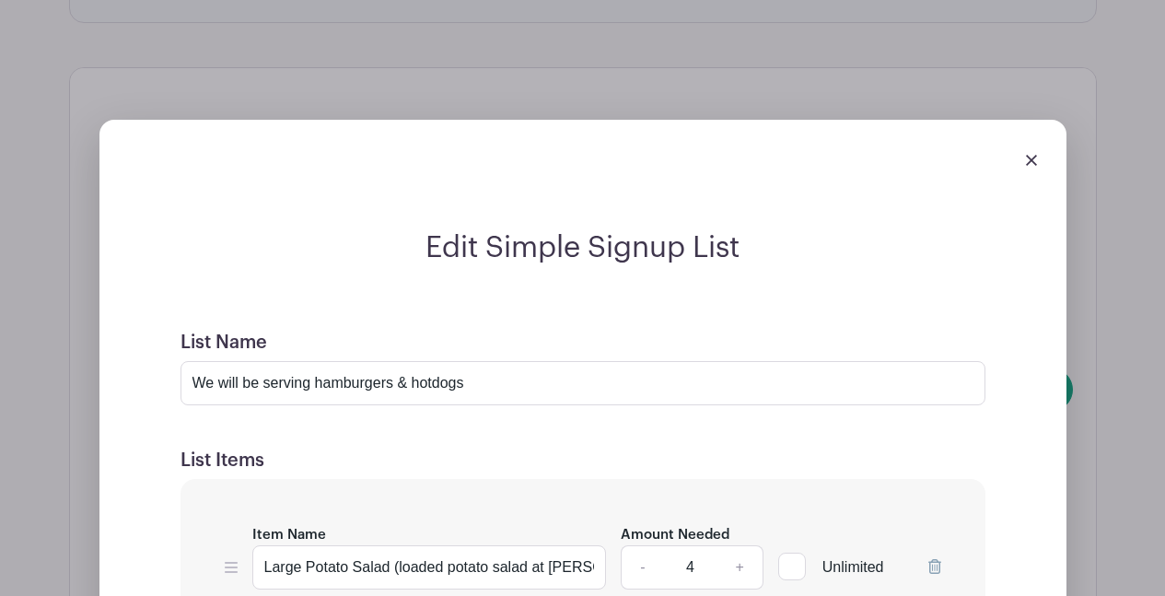
scroll to position [1343, 0]
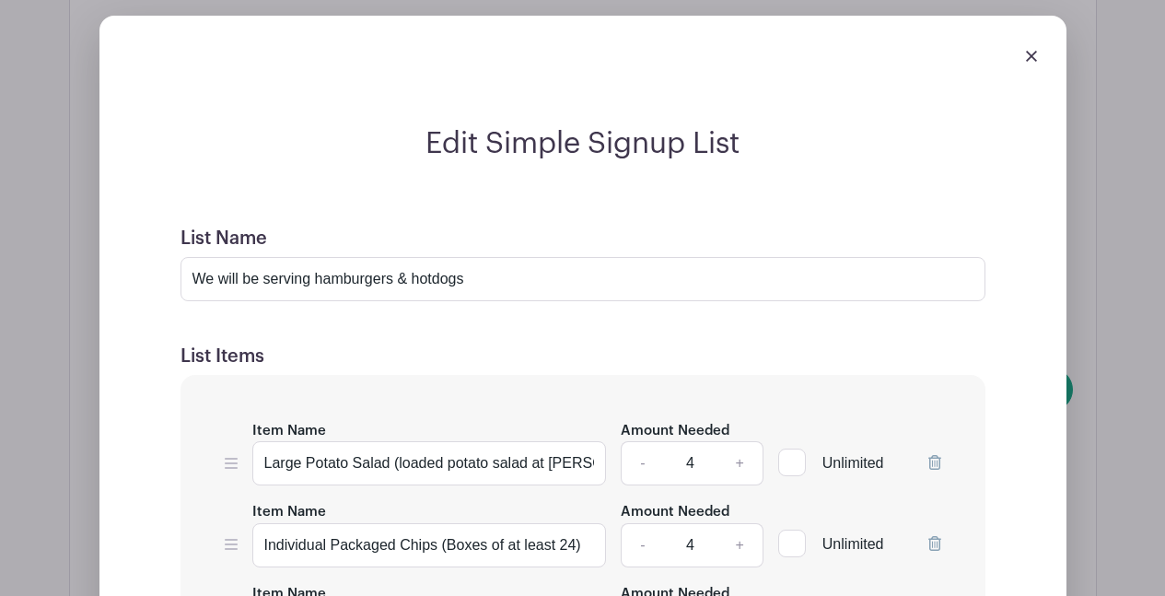
click at [1030, 58] on img at bounding box center [1031, 56] width 11 height 11
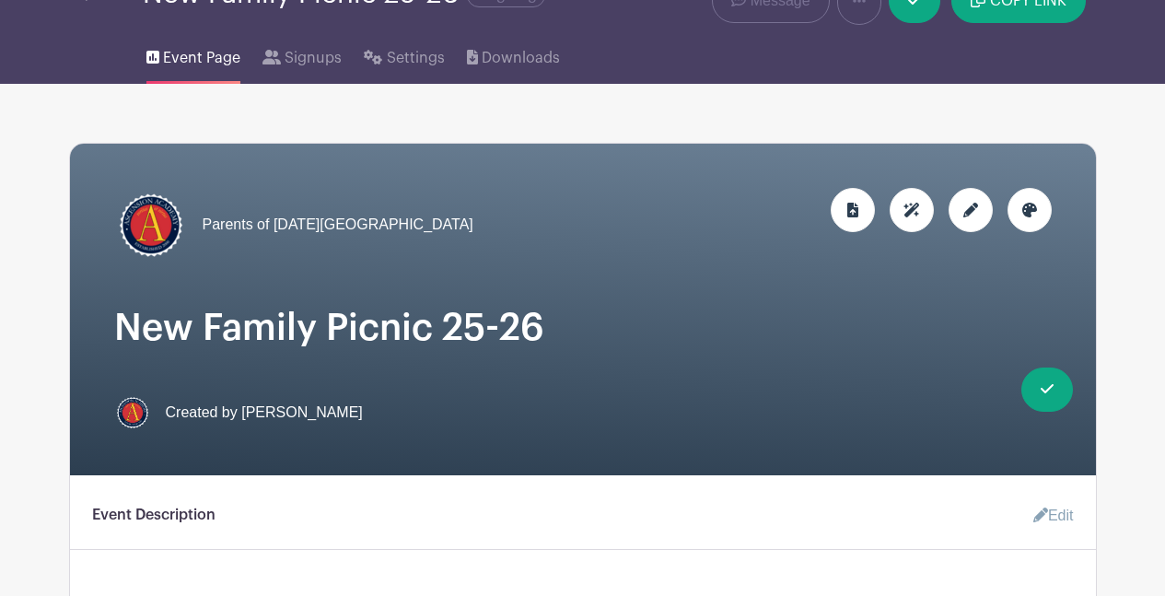
scroll to position [0, 0]
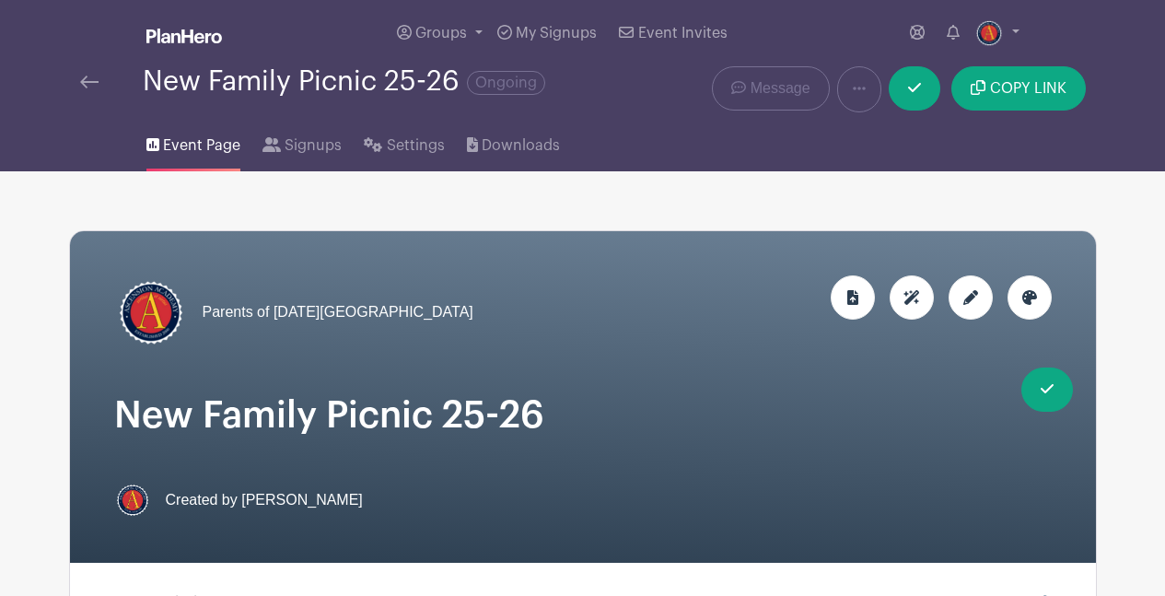
drag, startPoint x: 1171, startPoint y: 85, endPoint x: 1202, endPoint y: 59, distance: 39.9
click at [317, 145] on span "Signups" at bounding box center [313, 145] width 57 height 22
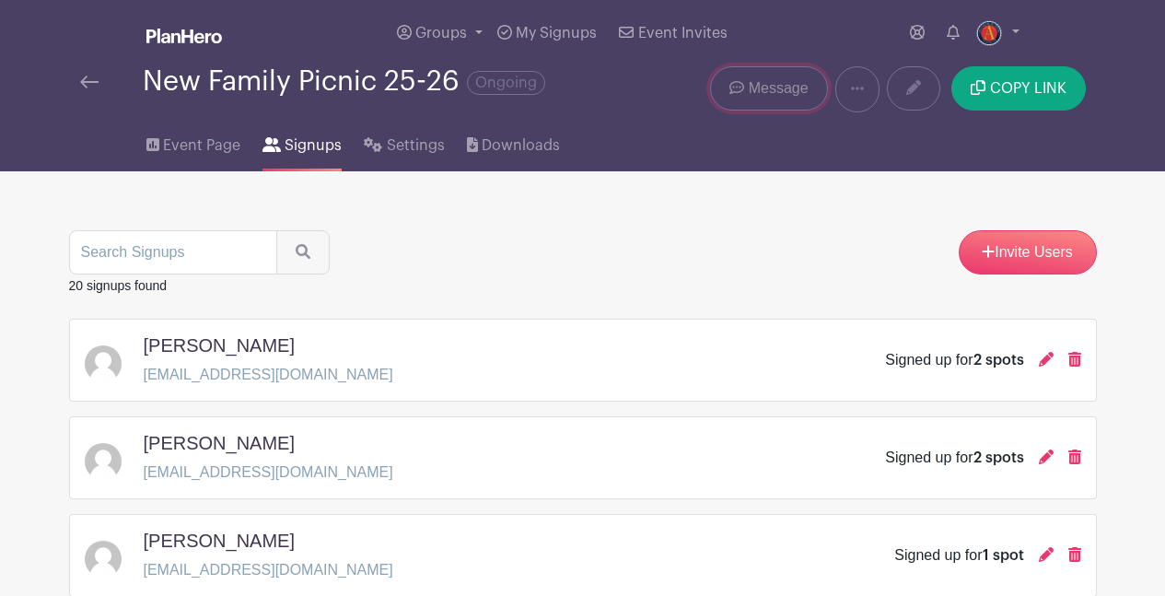
click at [774, 93] on span "Message" at bounding box center [779, 88] width 60 height 22
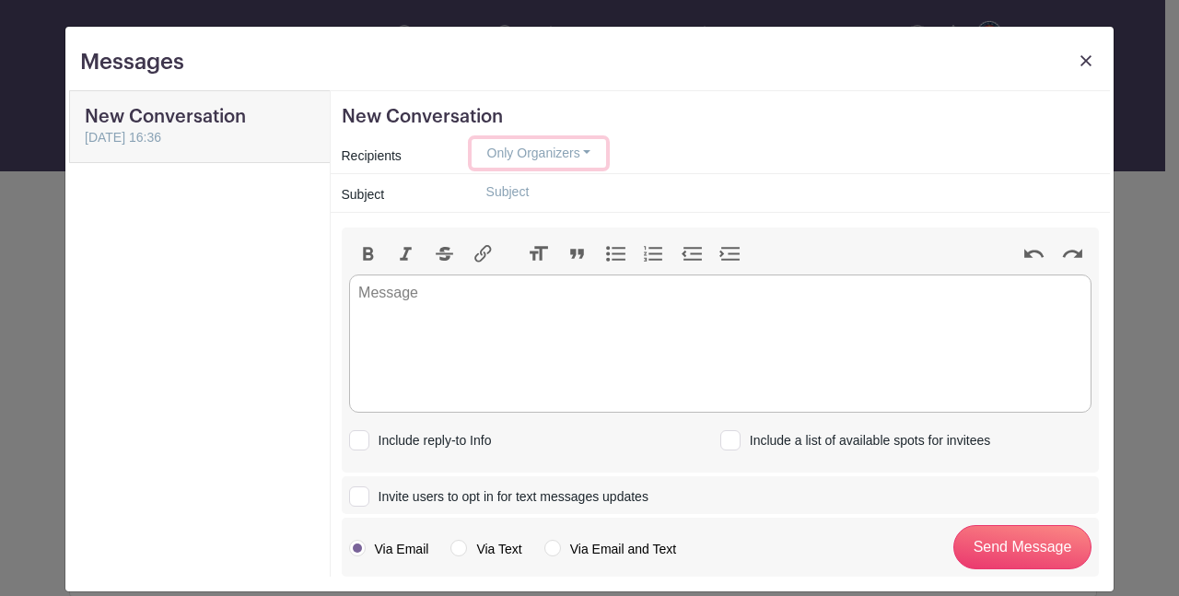
click at [584, 155] on button "Only Organizers" at bounding box center [538, 153] width 135 height 29
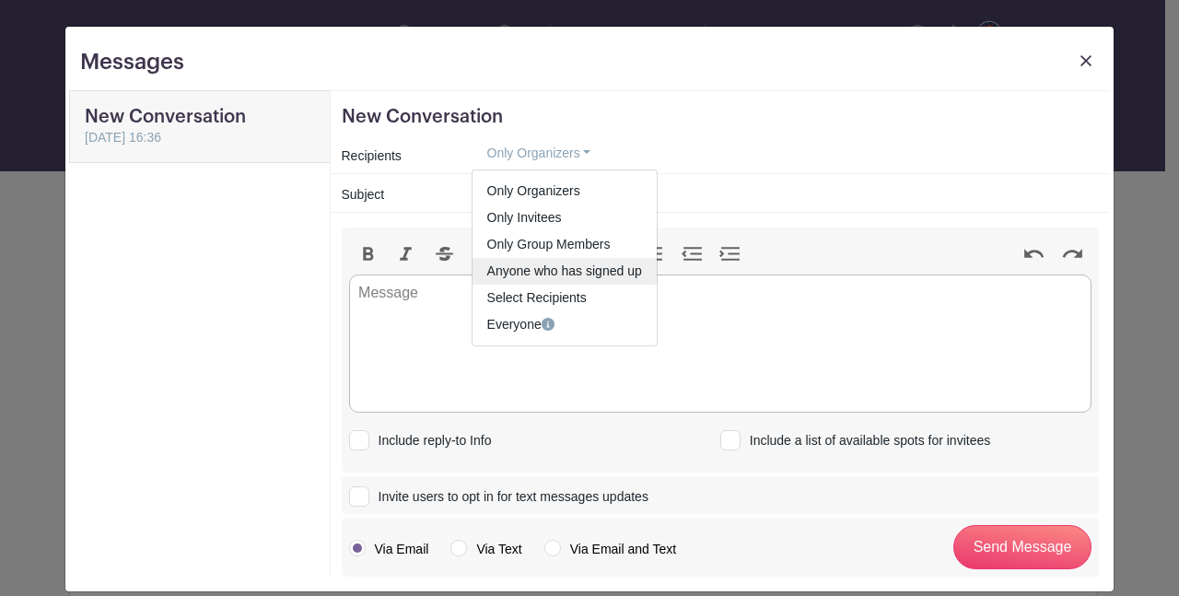
click at [560, 270] on link "Anyone who has signed up" at bounding box center [564, 271] width 184 height 27
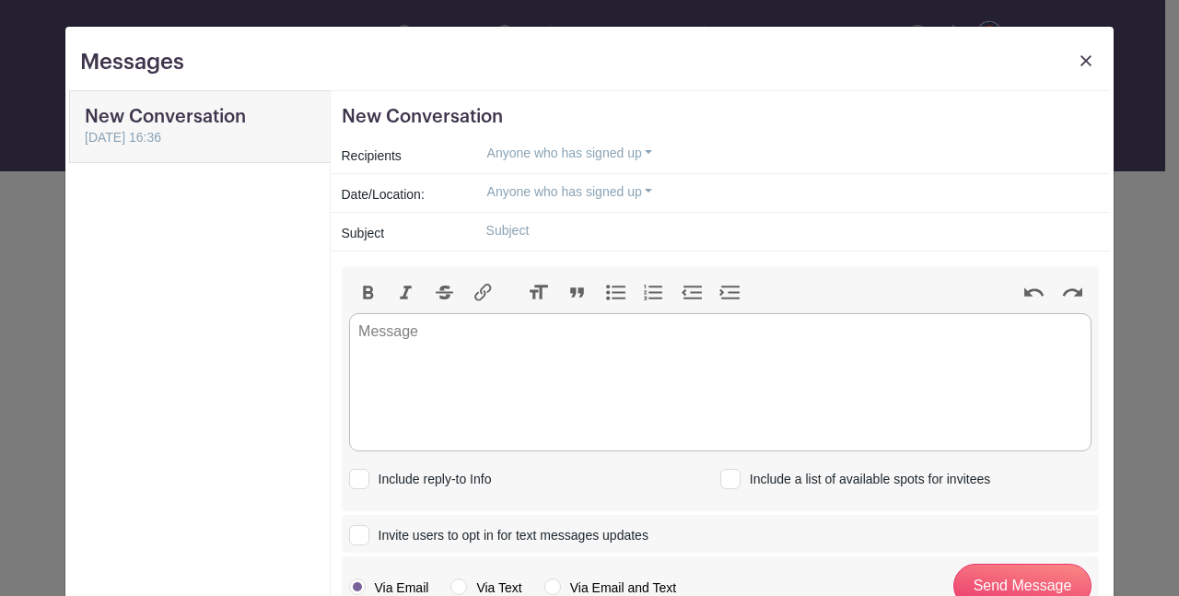
click at [515, 235] on input "text" at bounding box center [784, 230] width 627 height 29
click at [644, 190] on button "Anyone who has signed up" at bounding box center [569, 192] width 197 height 29
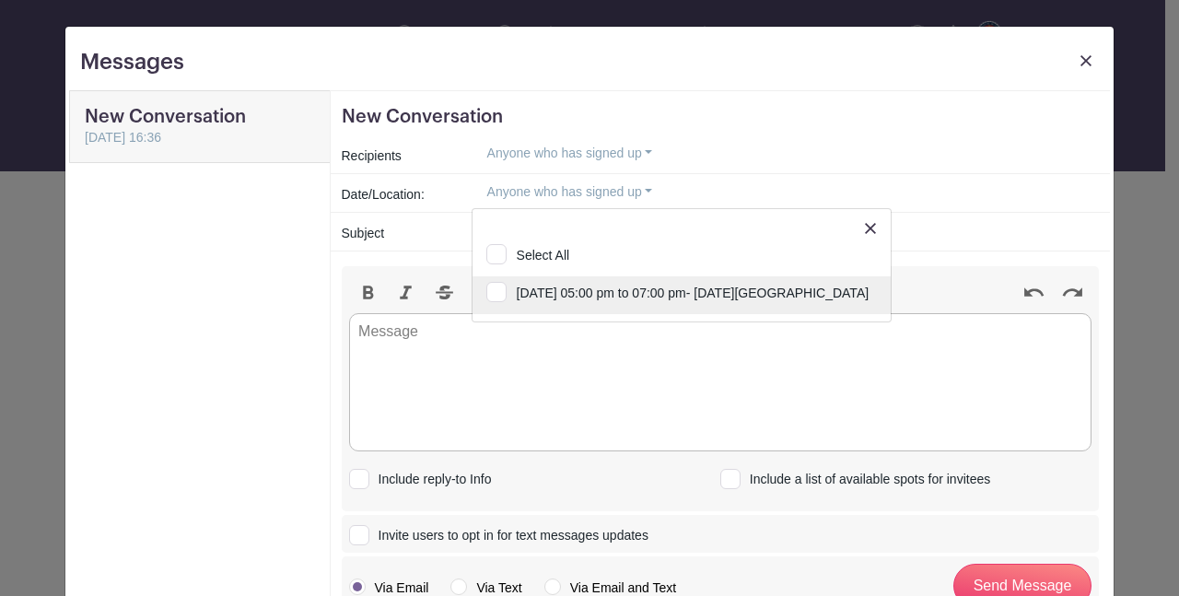
click at [593, 295] on input "[DATE] 05:00 pm to 07:00 pm- [DATE][GEOGRAPHIC_DATA]" at bounding box center [681, 296] width 419 height 41
checkbox input "true"
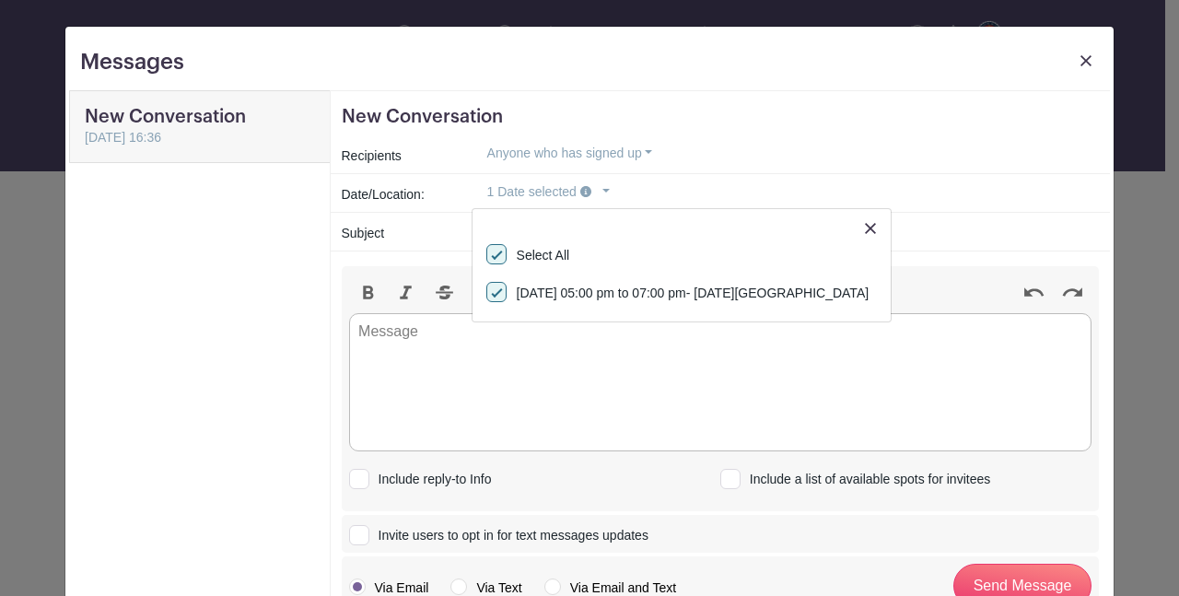
click at [429, 231] on div "Subject" at bounding box center [396, 233] width 130 height 27
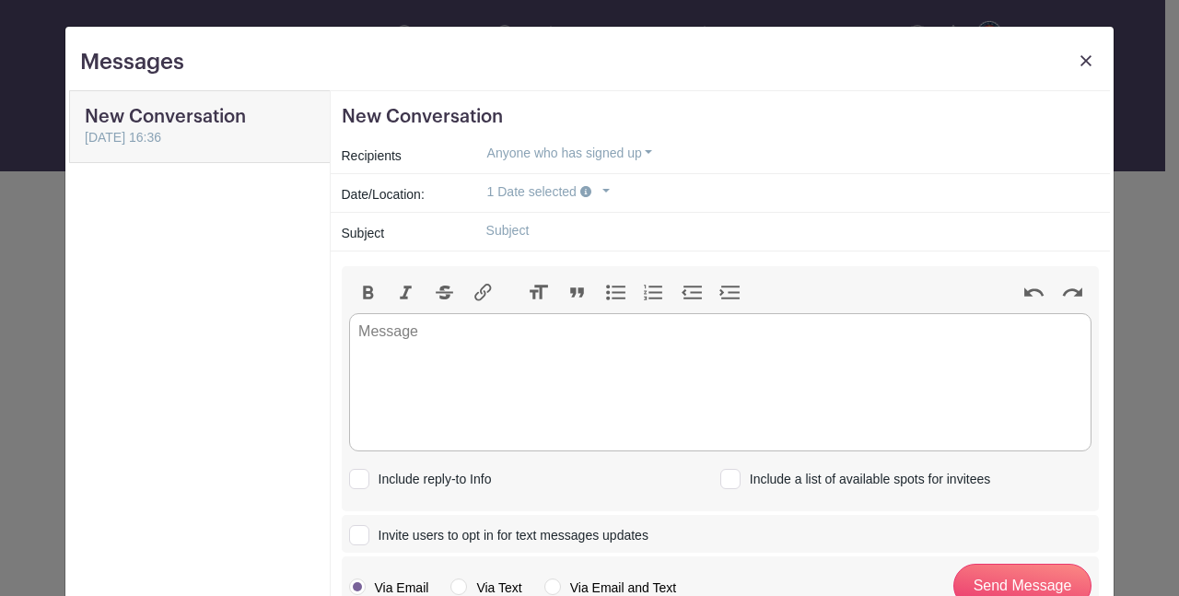
click at [521, 240] on input "text" at bounding box center [784, 230] width 627 height 29
type input "A"
type input "New Family Picnic Reminder"
click at [406, 331] on trix-editor at bounding box center [720, 382] width 743 height 138
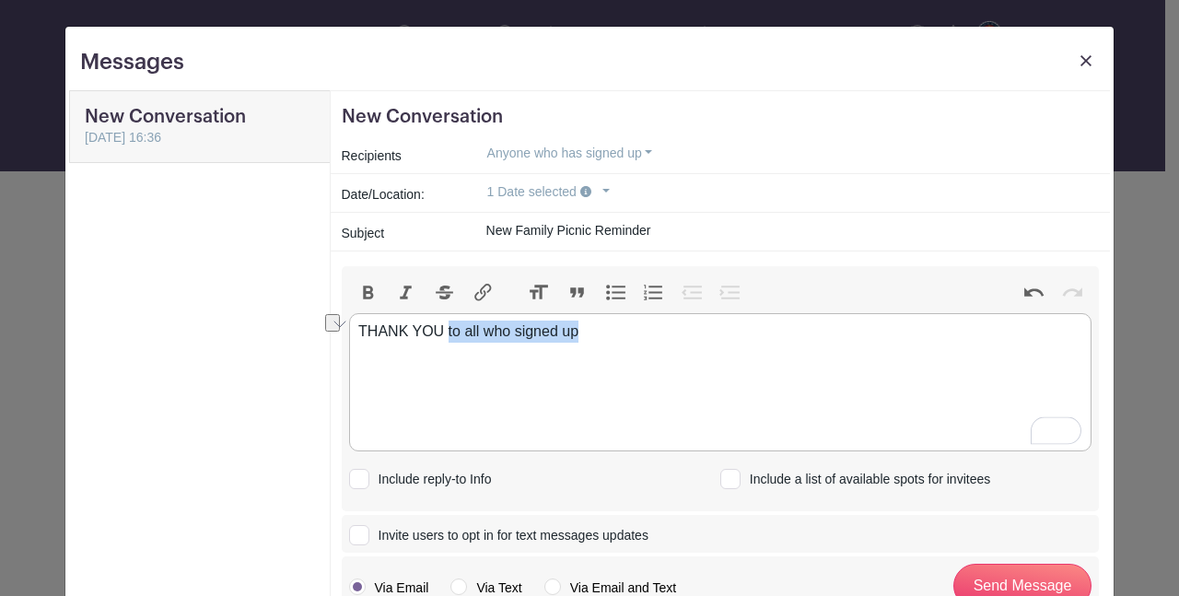
drag, startPoint x: 578, startPoint y: 335, endPoint x: 441, endPoint y: 337, distance: 137.2
click at [441, 337] on div "THANK YOU to all who signed up" at bounding box center [719, 331] width 723 height 22
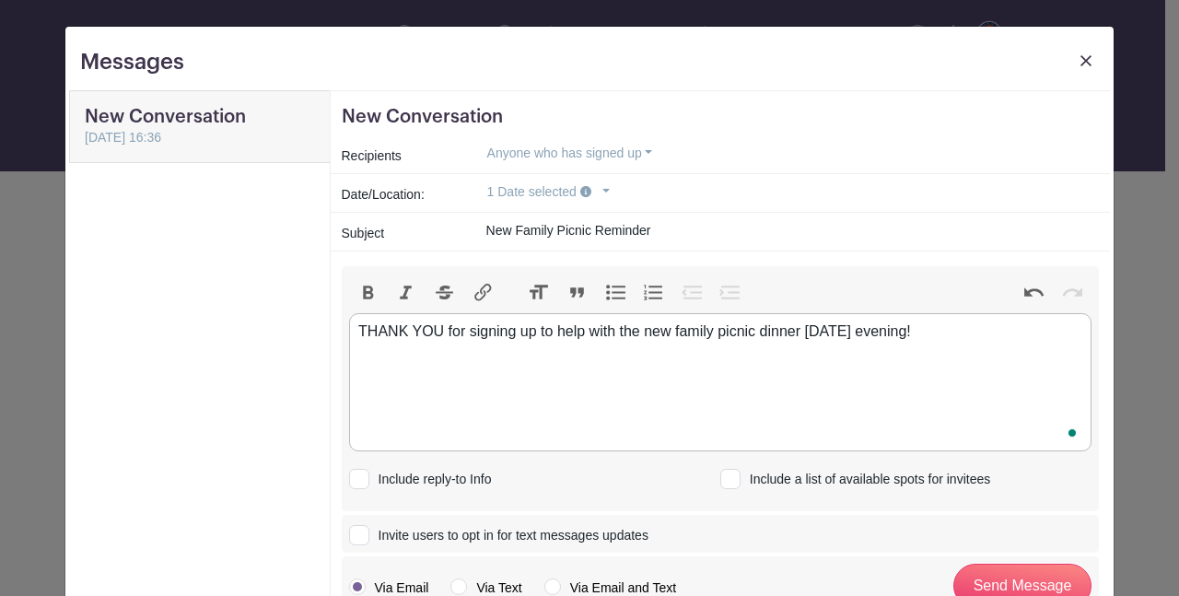
type trix-editor "<div>THANK YOU for signing up to help with the new family picnic dinner [DATE] …"
click at [349, 536] on input "Invite users to opt in for text messages updates" at bounding box center [355, 532] width 12 height 12
checkbox input "true"
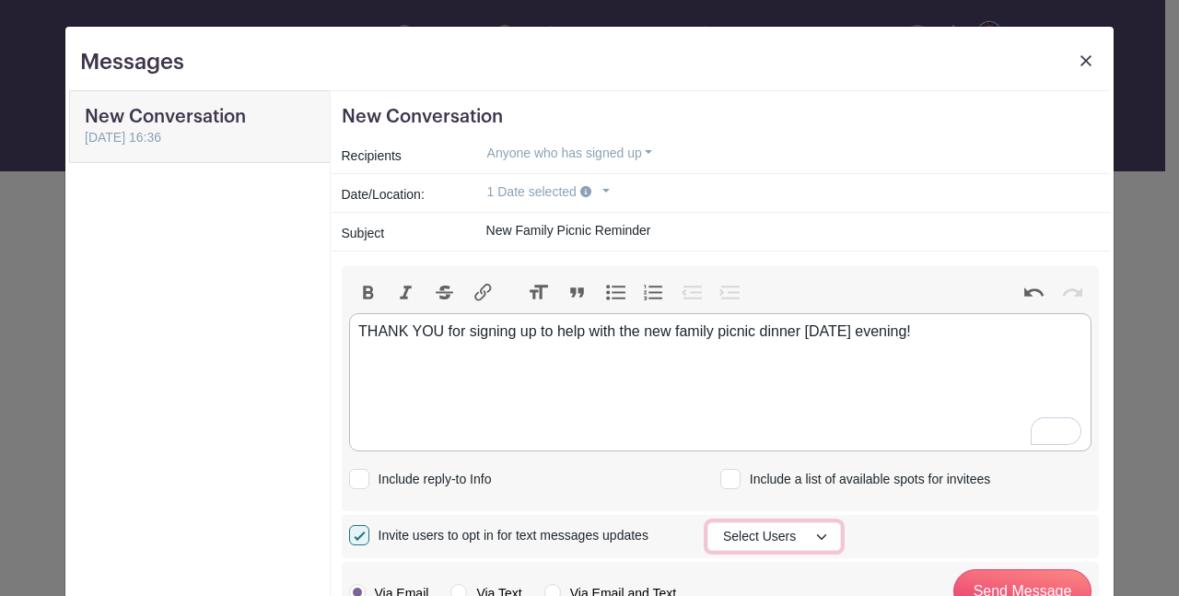
click at [820, 539] on button "Select Users" at bounding box center [774, 536] width 134 height 29
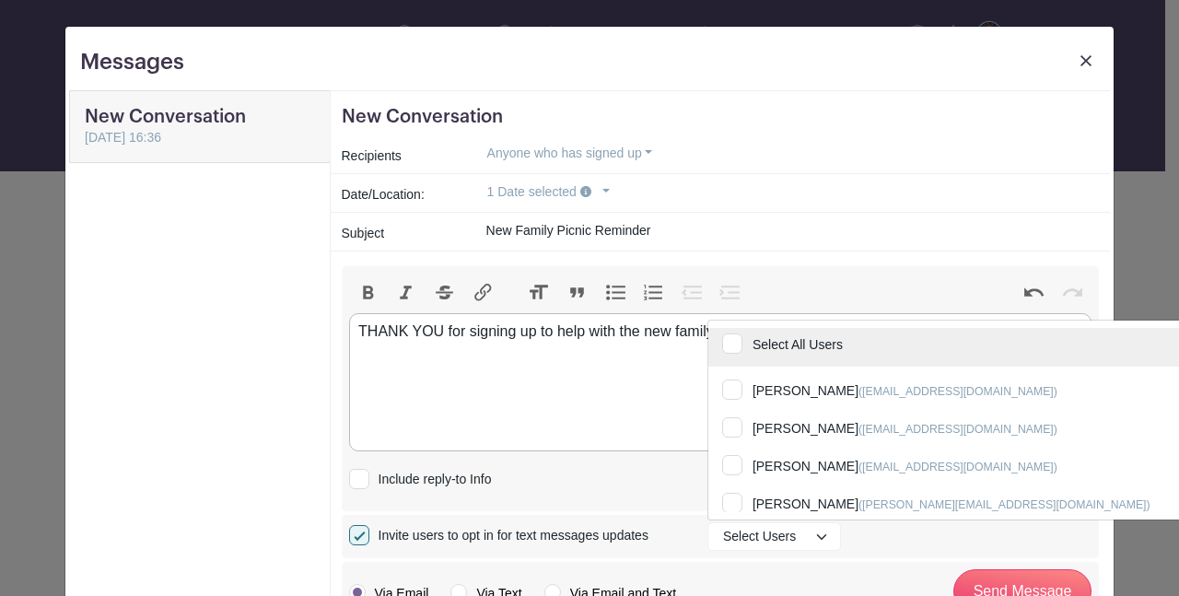
click at [728, 343] on input "Select All Users" at bounding box center [986, 348] width 556 height 41
checkbox input "true"
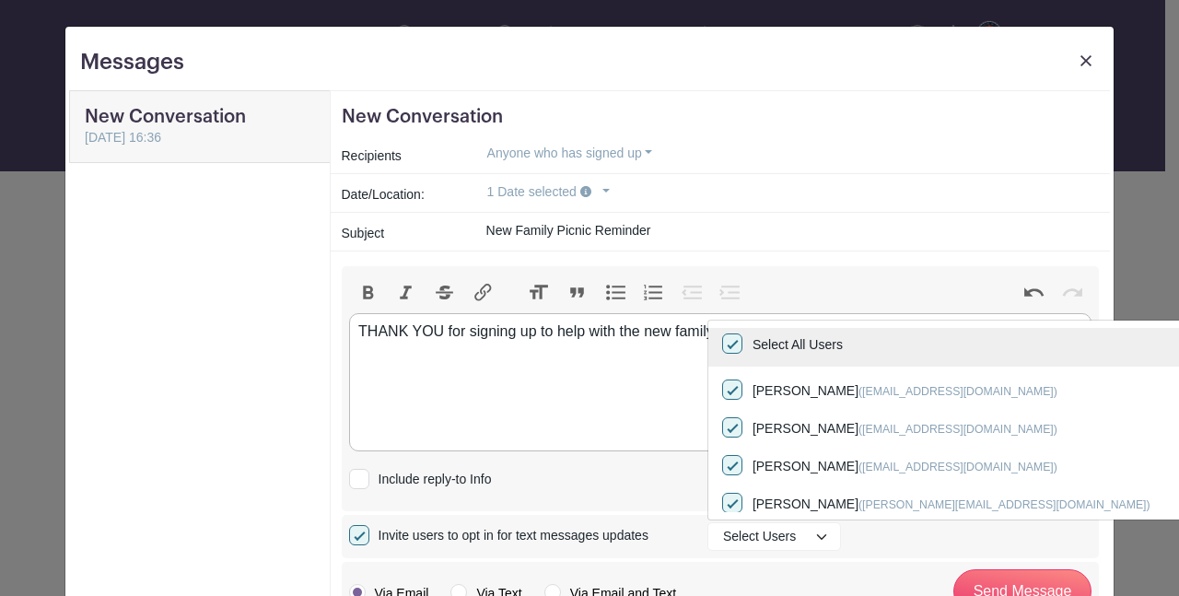
checkbox input "true"
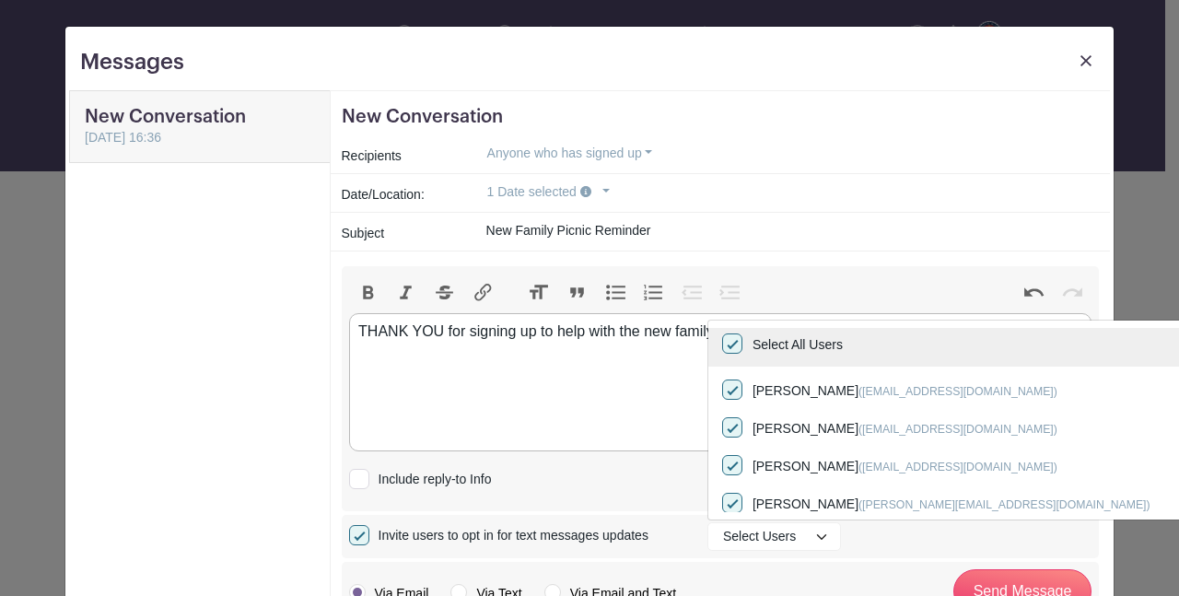
checkbox input "true"
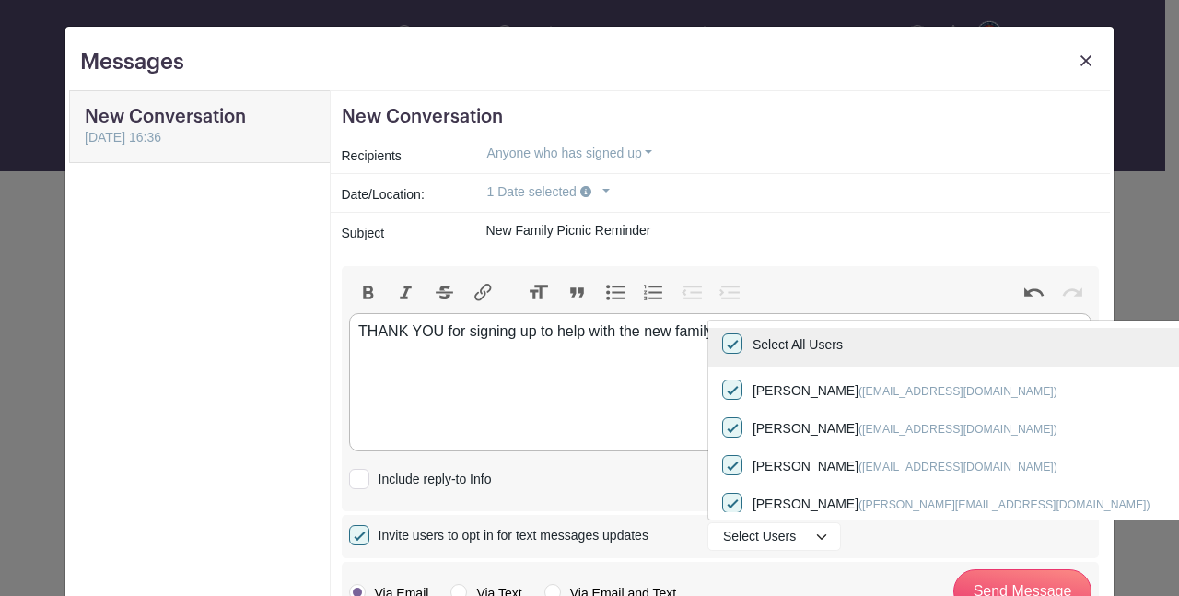
checkbox input "true"
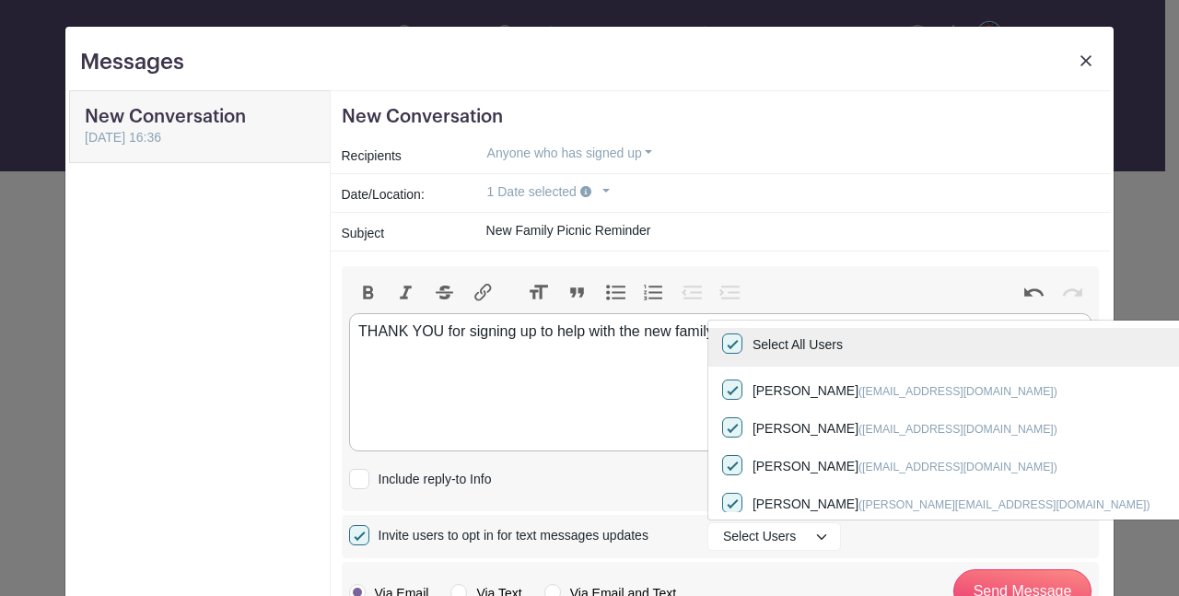
checkbox input "true"
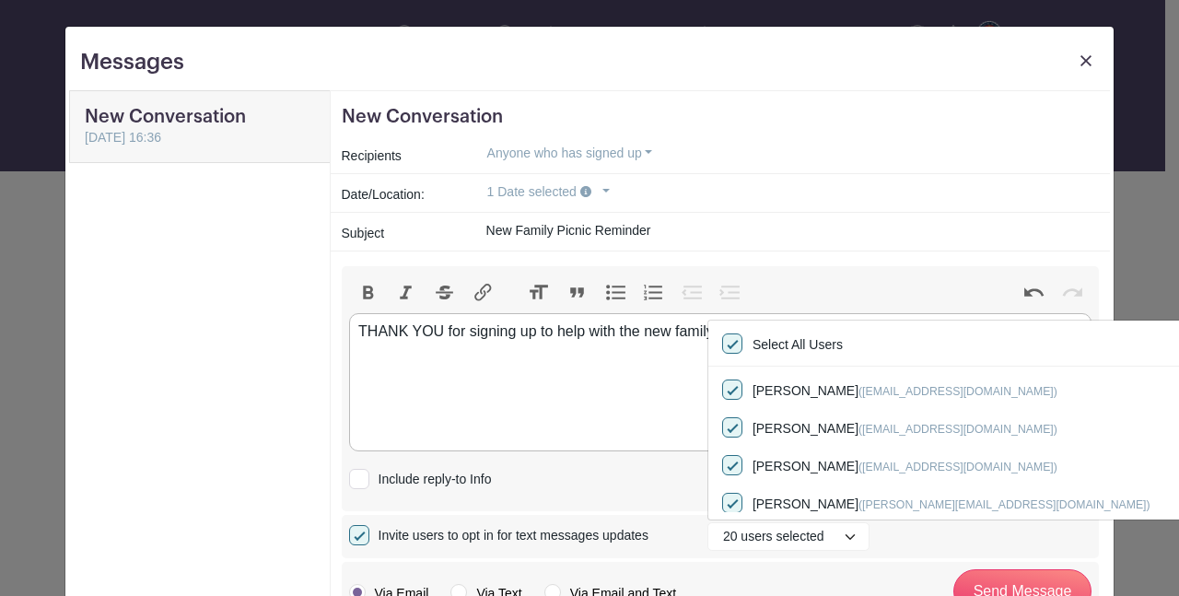
click at [616, 380] on trix-editor "THANK YOU for signing up to help with the new family picnic dinner [DATE] eveni…" at bounding box center [720, 382] width 743 height 138
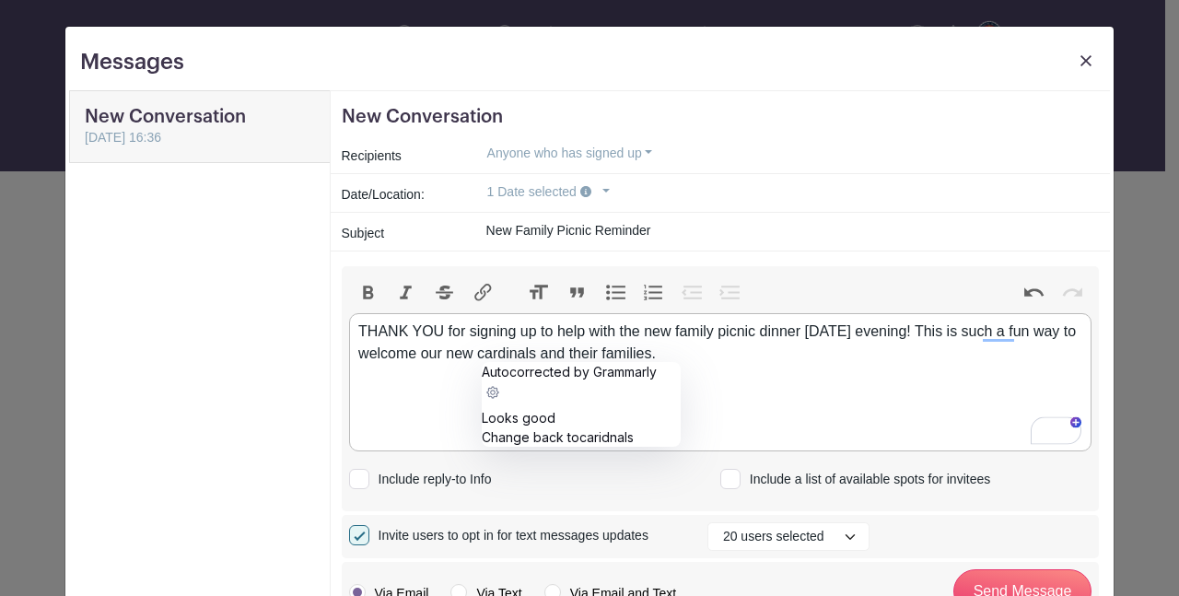
click at [493, 354] on div "THANK YOU for signing up to help with the new family picnic dinner [DATE] eveni…" at bounding box center [719, 342] width 723 height 44
click at [497, 355] on div "THANK YOU for signing up to help with the new family picnic dinner [DATE] eveni…" at bounding box center [719, 342] width 723 height 44
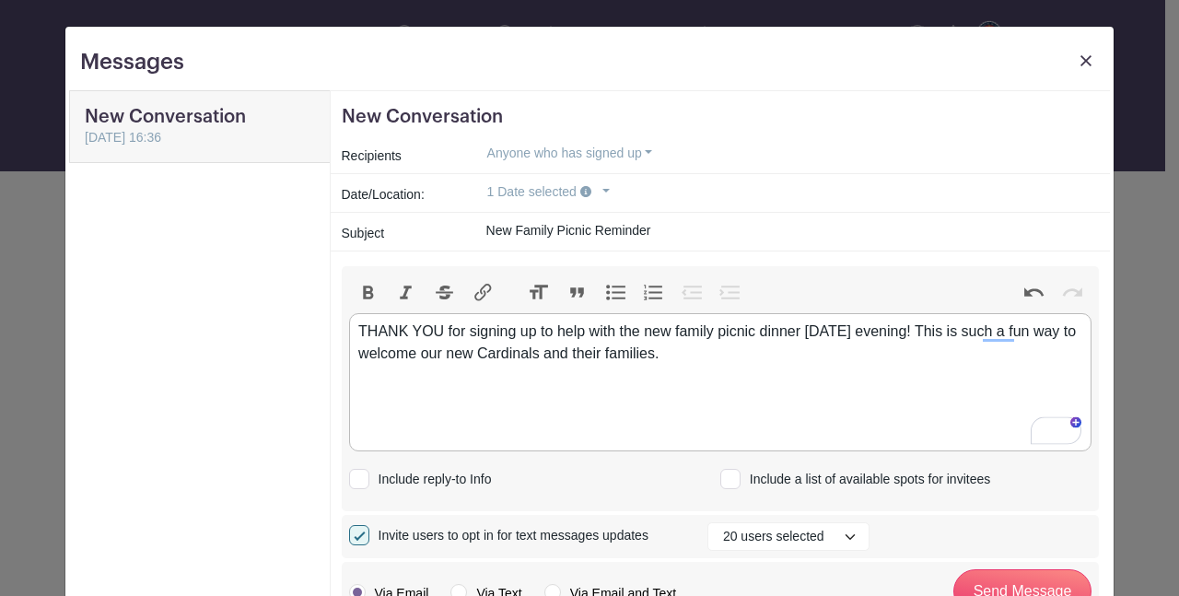
click at [683, 355] on div "THANK YOU for signing up to help with the new family picnic dinner [DATE] eveni…" at bounding box center [719, 342] width 723 height 44
click at [666, 357] on div "THANK YOU for signing up to help with the new family picnic dinner [DATE] eveni…" at bounding box center [719, 342] width 723 height 44
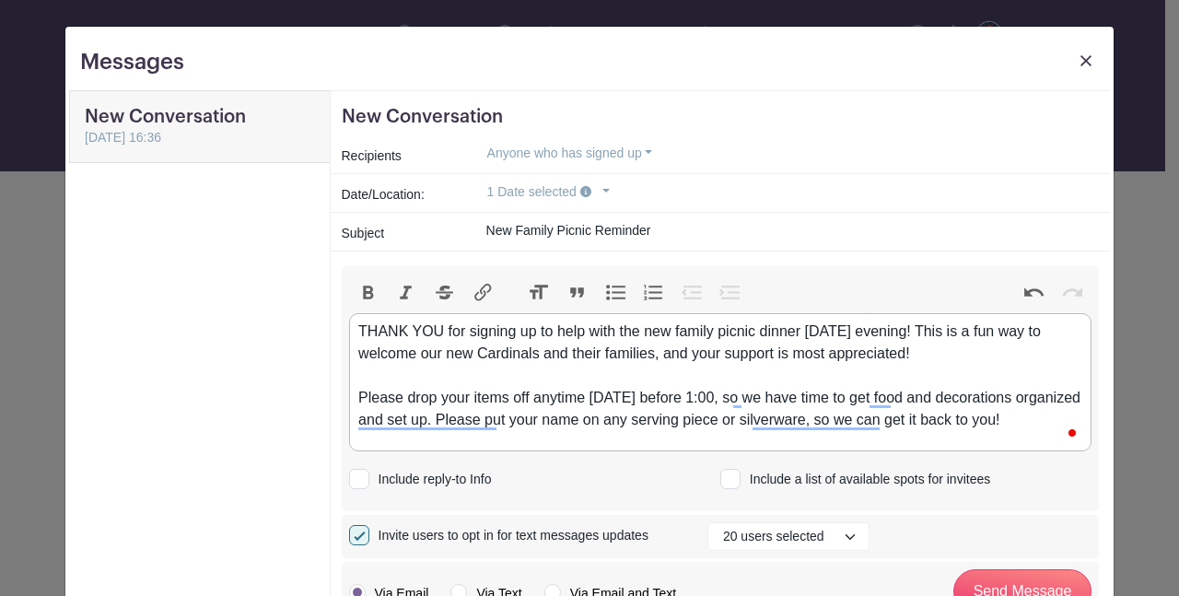
type trix-editor "<div>THANK YOU for signing up to help with the new family picnic dinner [DATE] …"
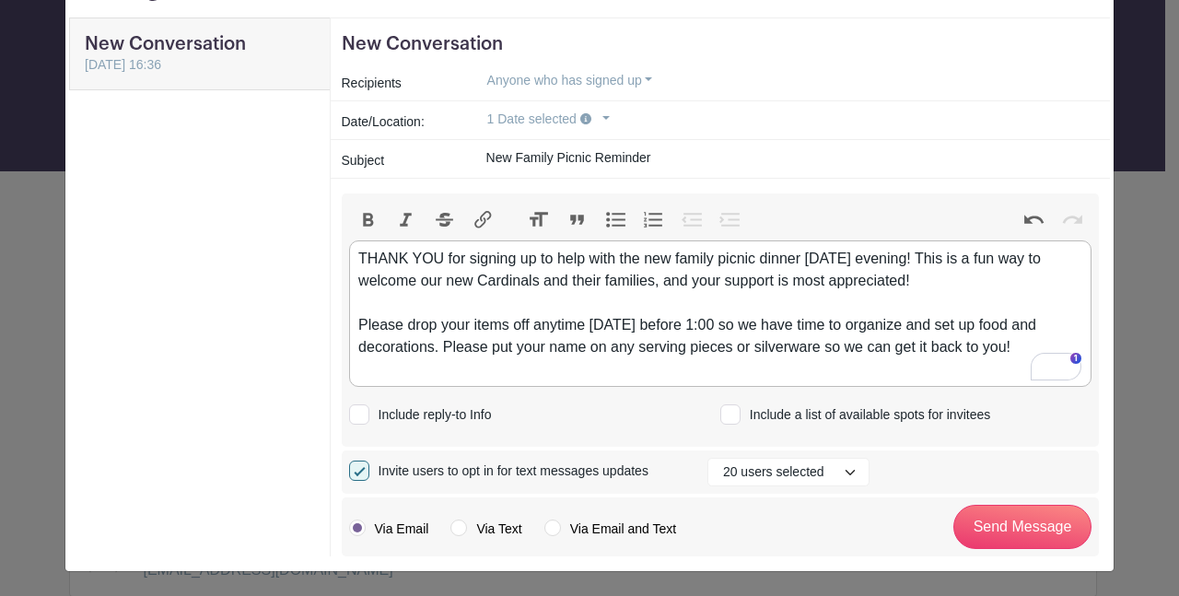
scroll to position [75, 0]
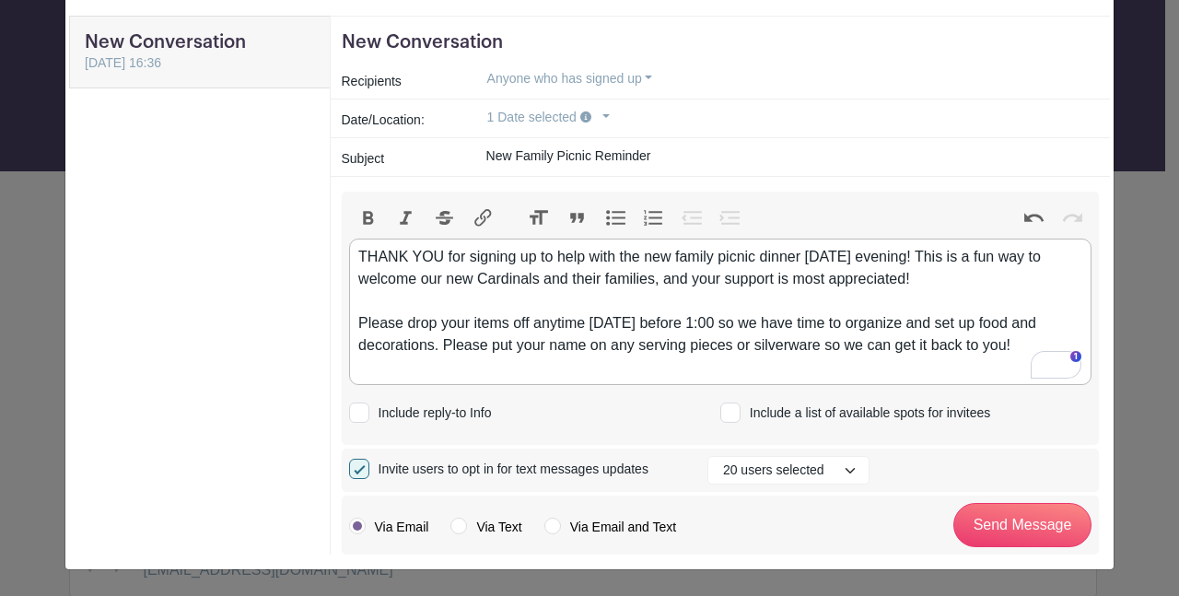
click at [545, 526] on label "Via Email and Text" at bounding box center [610, 527] width 132 height 18
radio input "true"
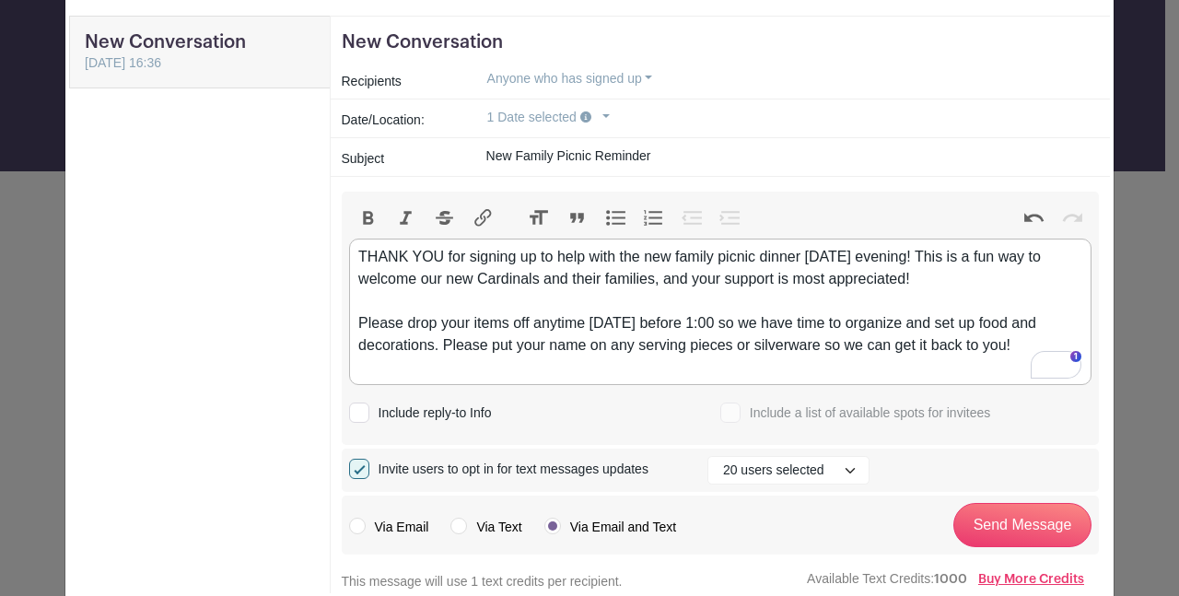
click at [480, 156] on input "New Family Picnic Reminder" at bounding box center [784, 156] width 627 height 29
type input "[DEMOGRAPHIC_DATA] New Family Picnic Reminder"
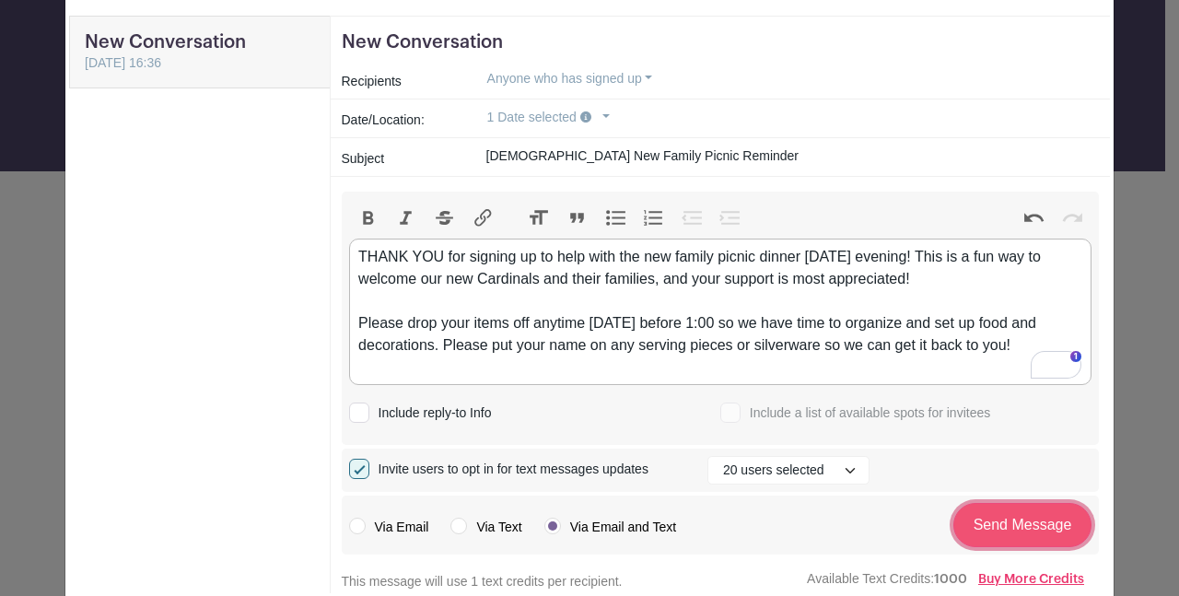
click at [1013, 529] on input "Send Message" at bounding box center [1022, 525] width 138 height 44
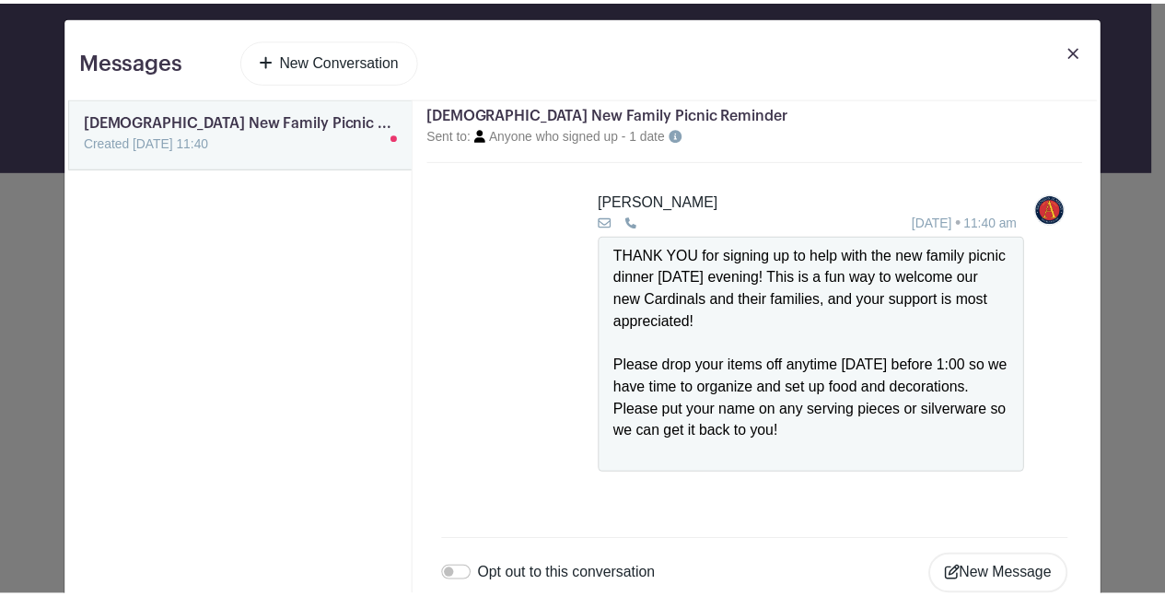
scroll to position [0, 0]
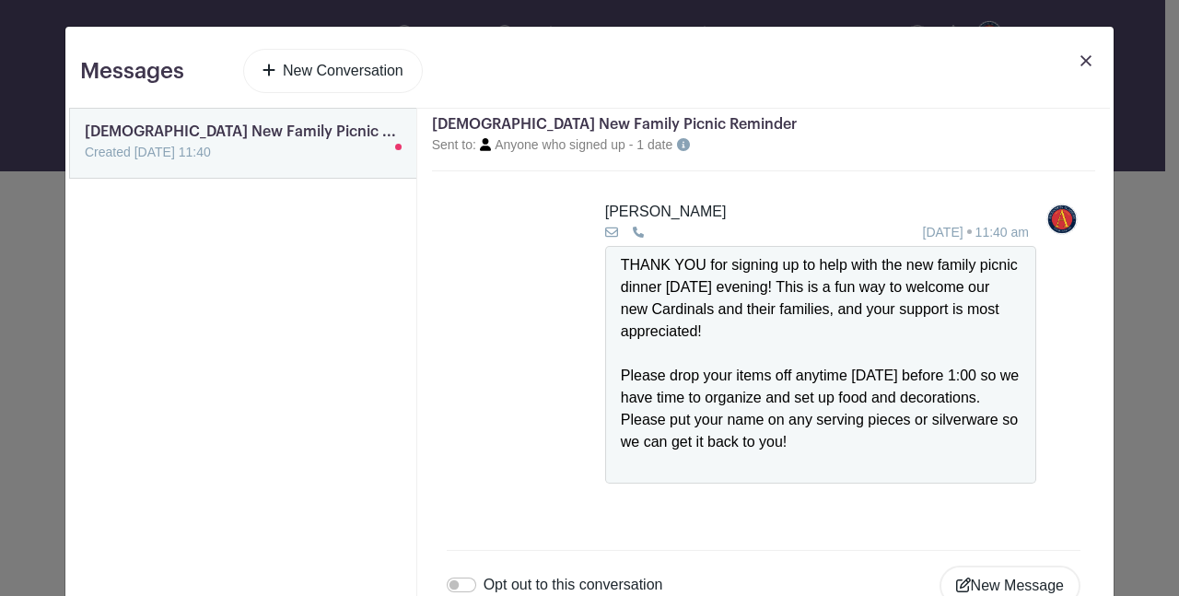
click at [1080, 59] on img at bounding box center [1085, 60] width 11 height 11
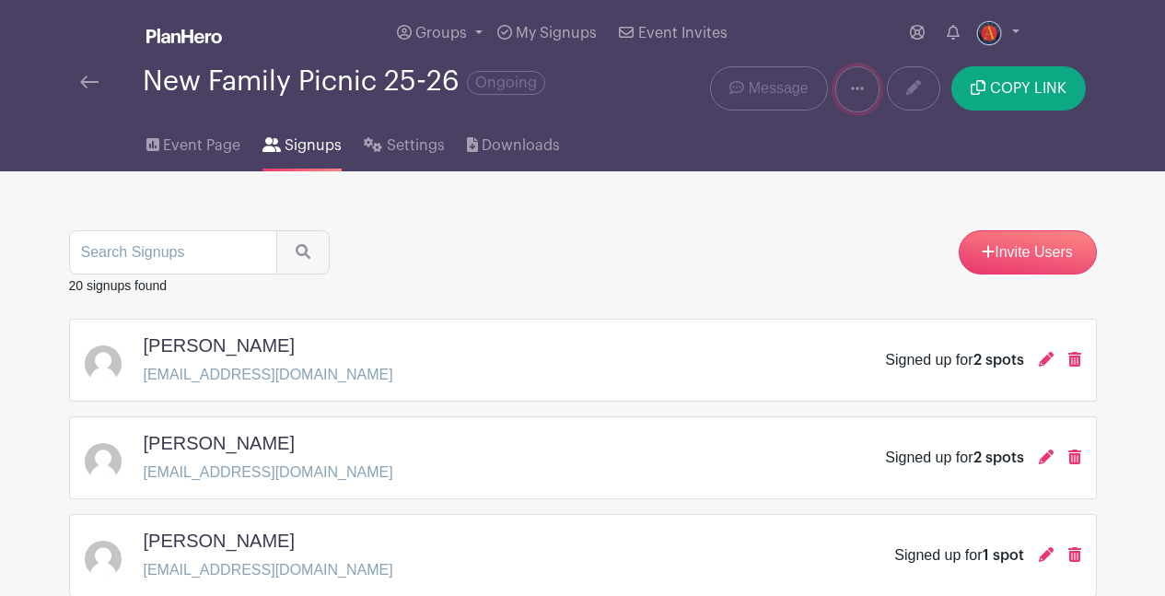
click at [849, 97] on link at bounding box center [857, 89] width 44 height 46
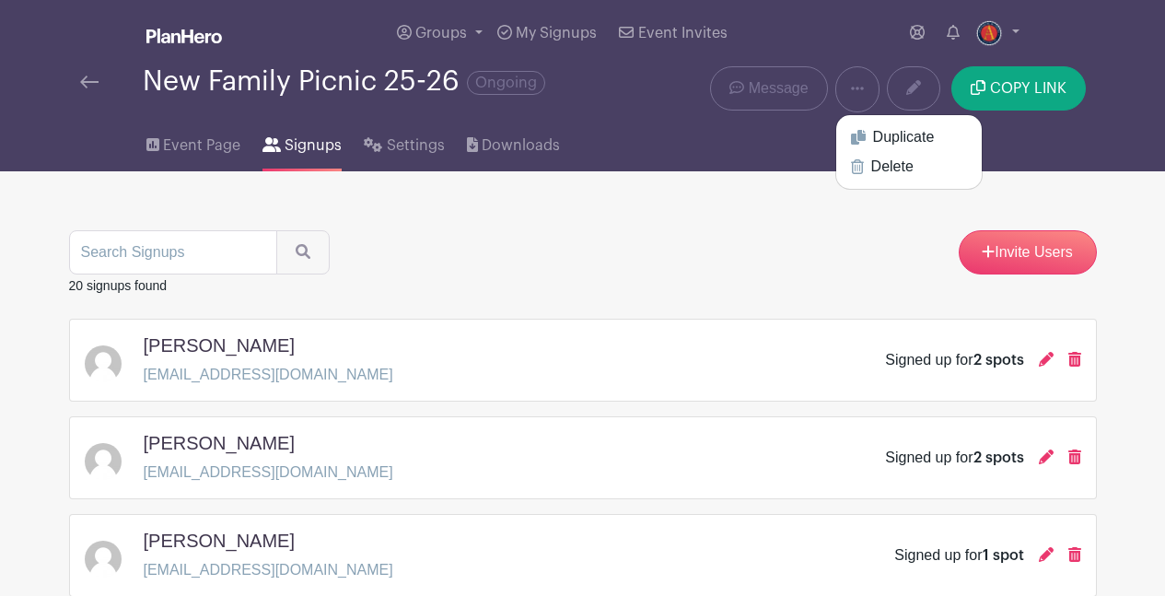
click at [716, 143] on div "Event Page Signups Settings Downloads" at bounding box center [583, 141] width 1050 height 59
